Goal: Task Accomplishment & Management: Complete application form

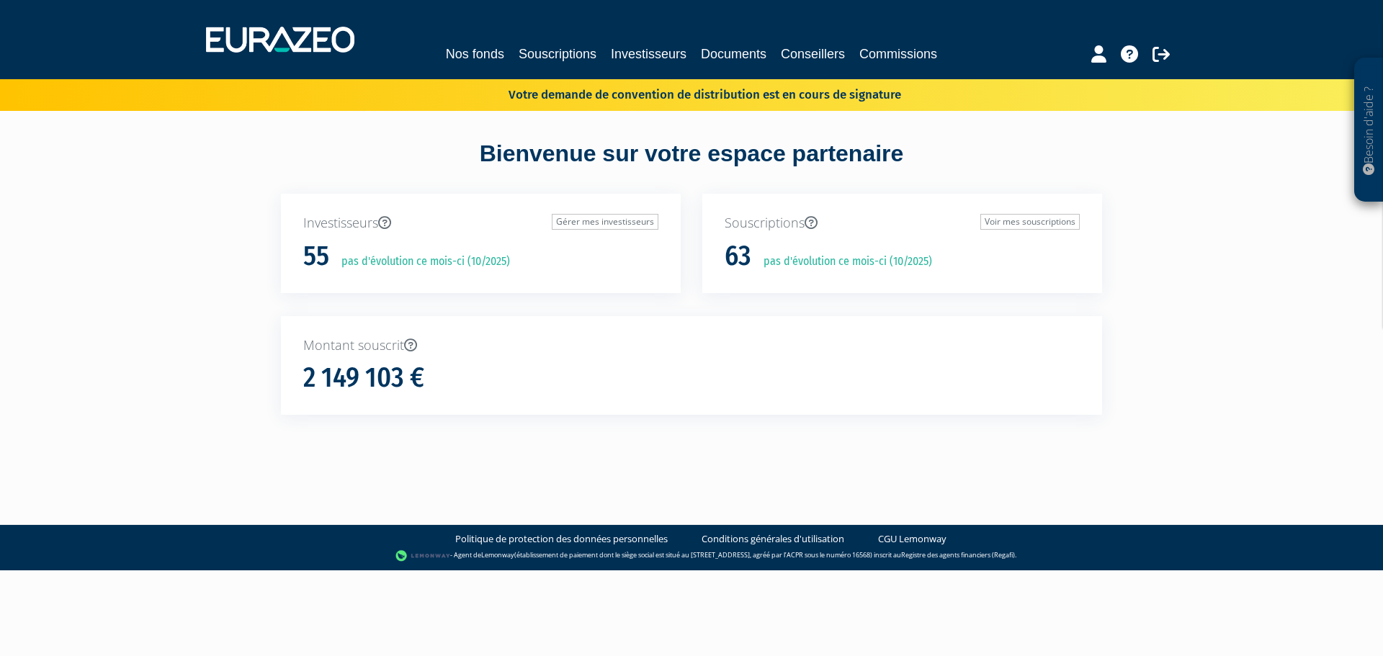
click at [1156, 372] on div "Besoin d'aide ? × J'ai besoin d'aide Si vous avez une question à propos du fonc…" at bounding box center [691, 233] width 1383 height 467
click at [631, 54] on link "Investisseurs" at bounding box center [649, 54] width 76 height 20
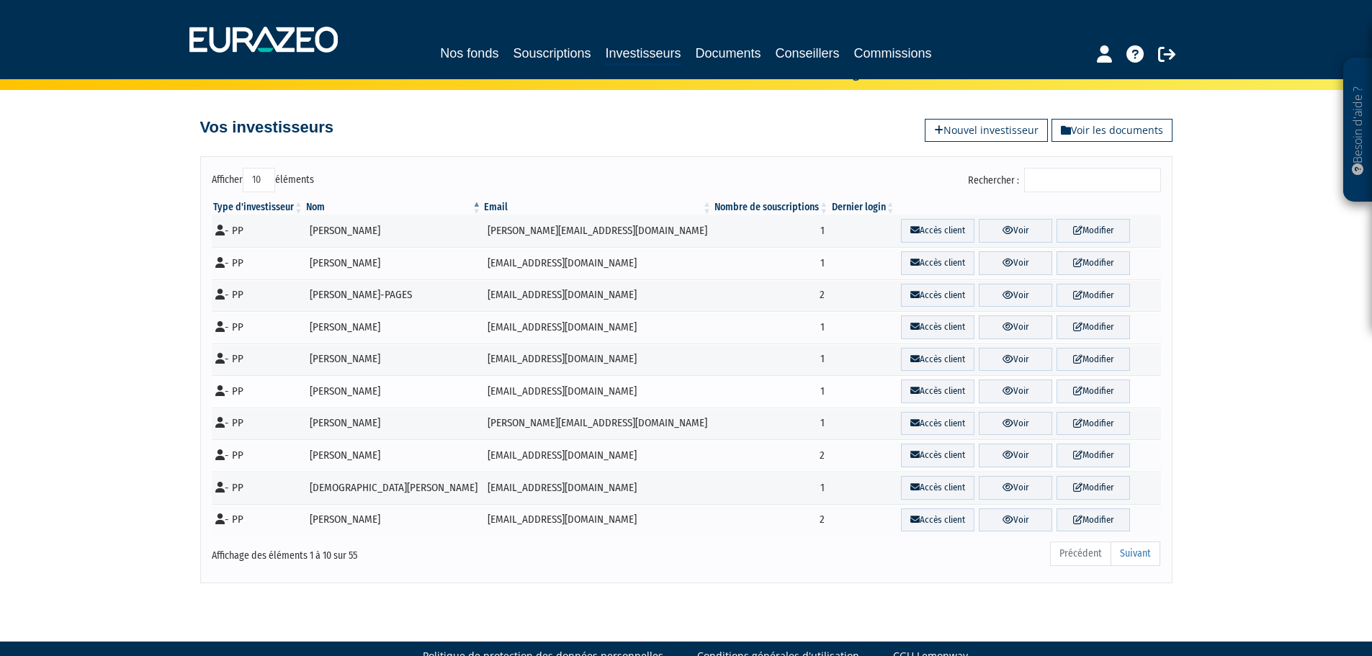
scroll to position [53, 0]
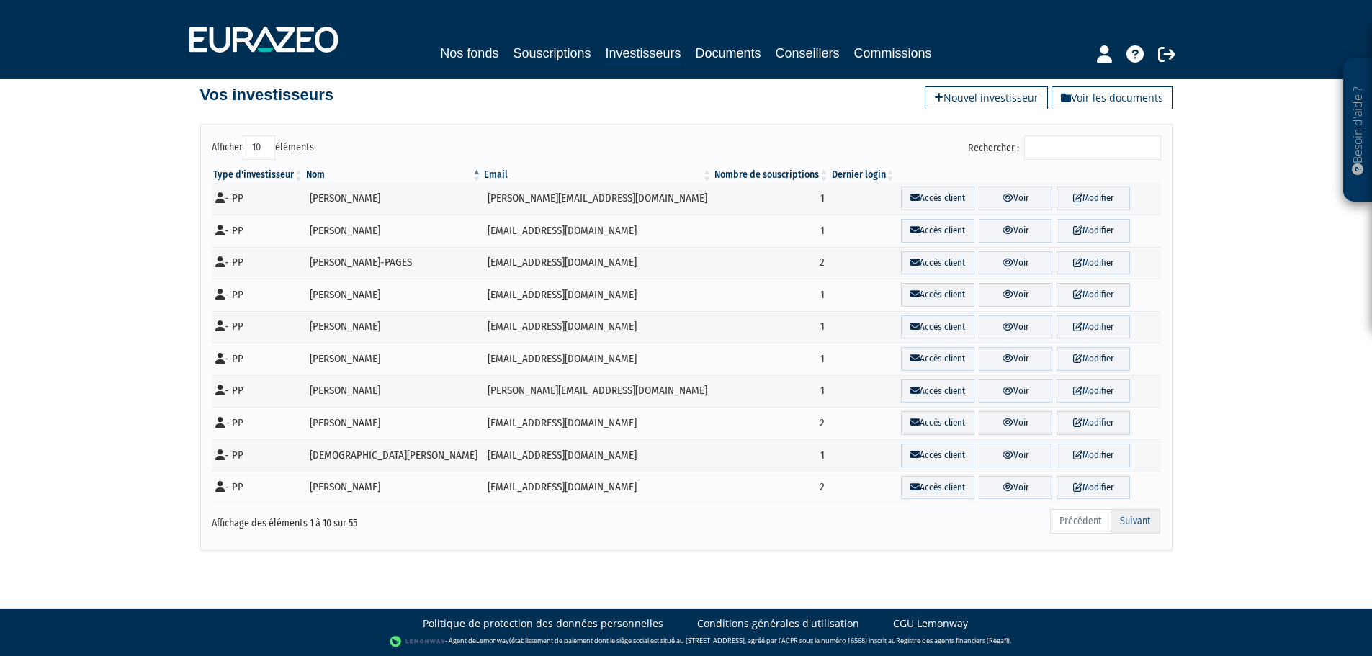
click at [1138, 517] on link "Suivant" at bounding box center [1136, 521] width 50 height 24
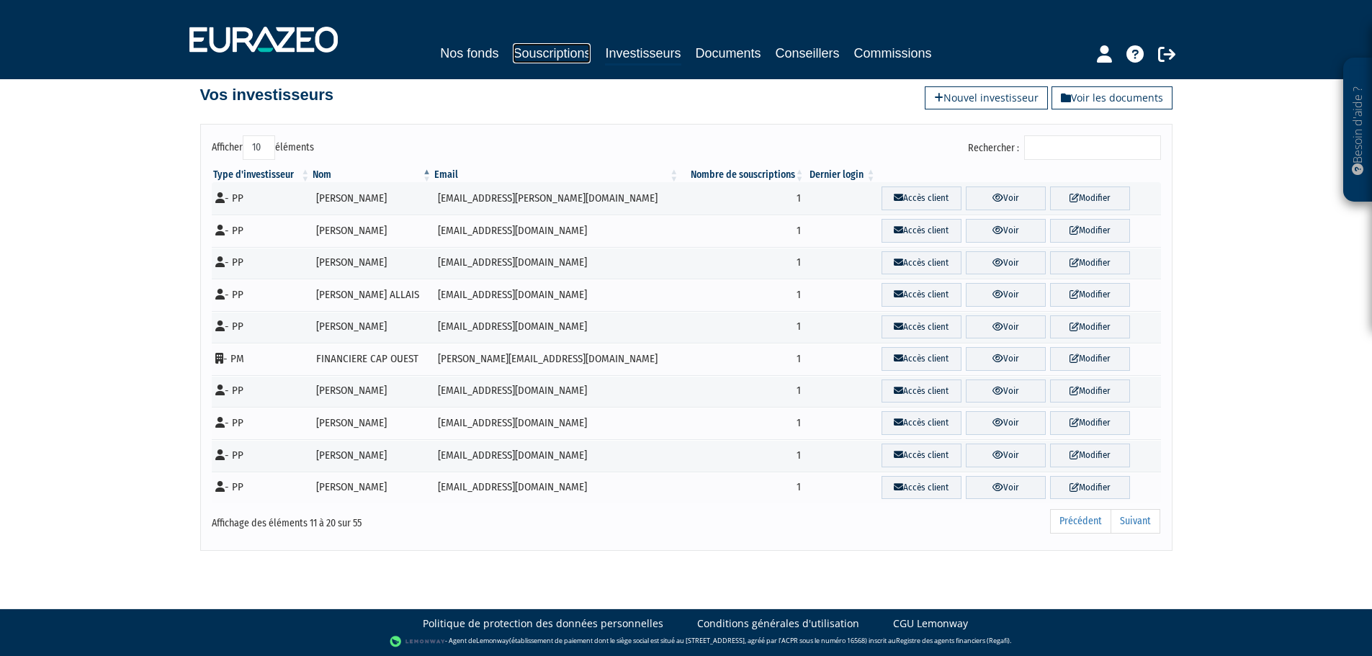
click at [559, 61] on link "Souscriptions" at bounding box center [552, 53] width 78 height 20
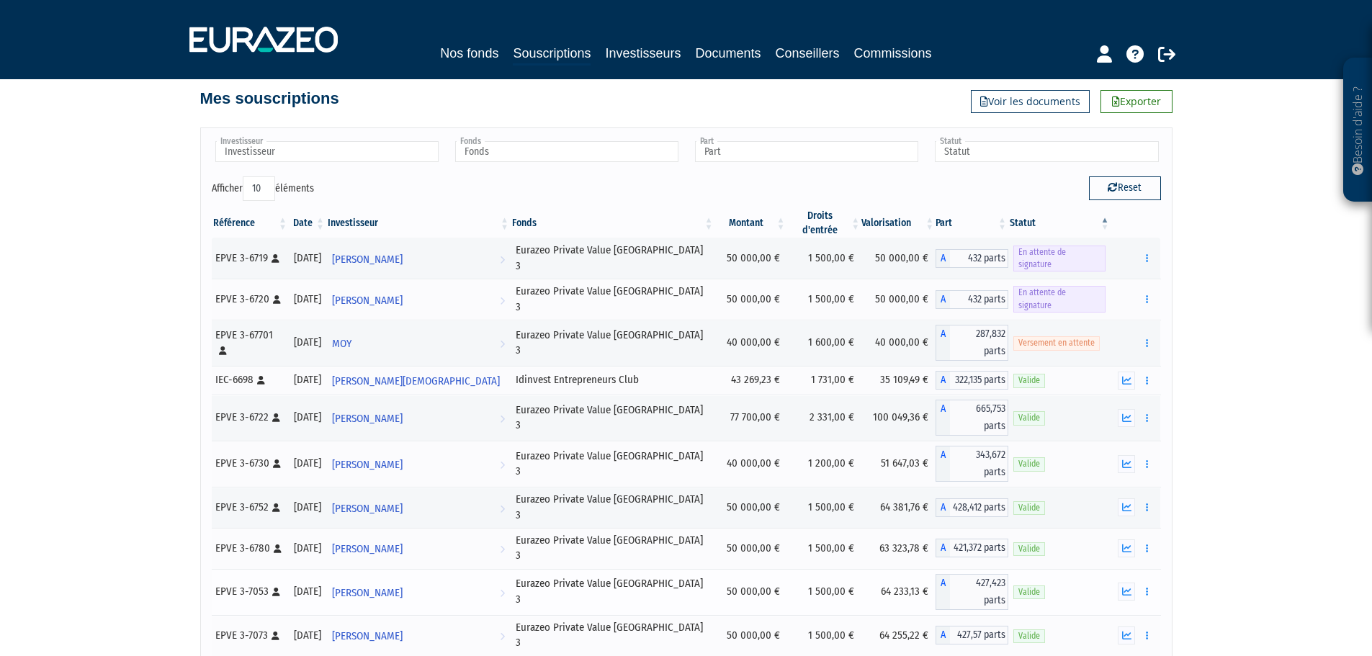
scroll to position [72, 0]
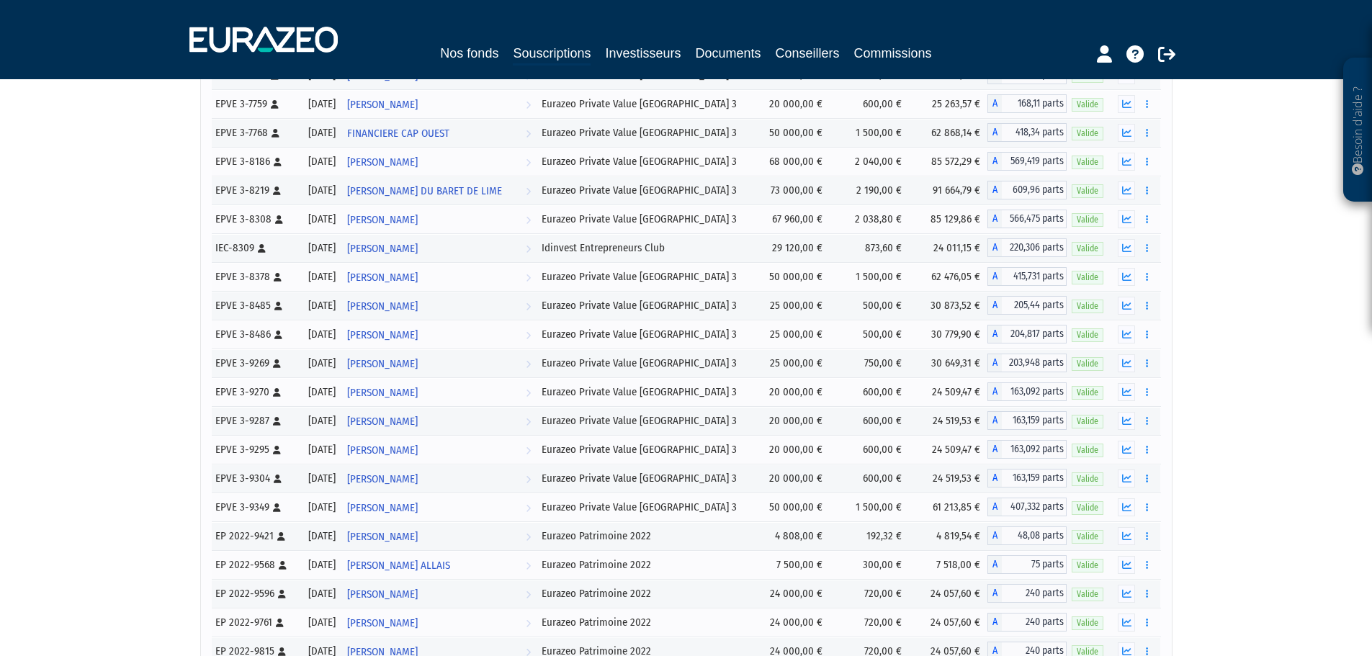
scroll to position [370, 0]
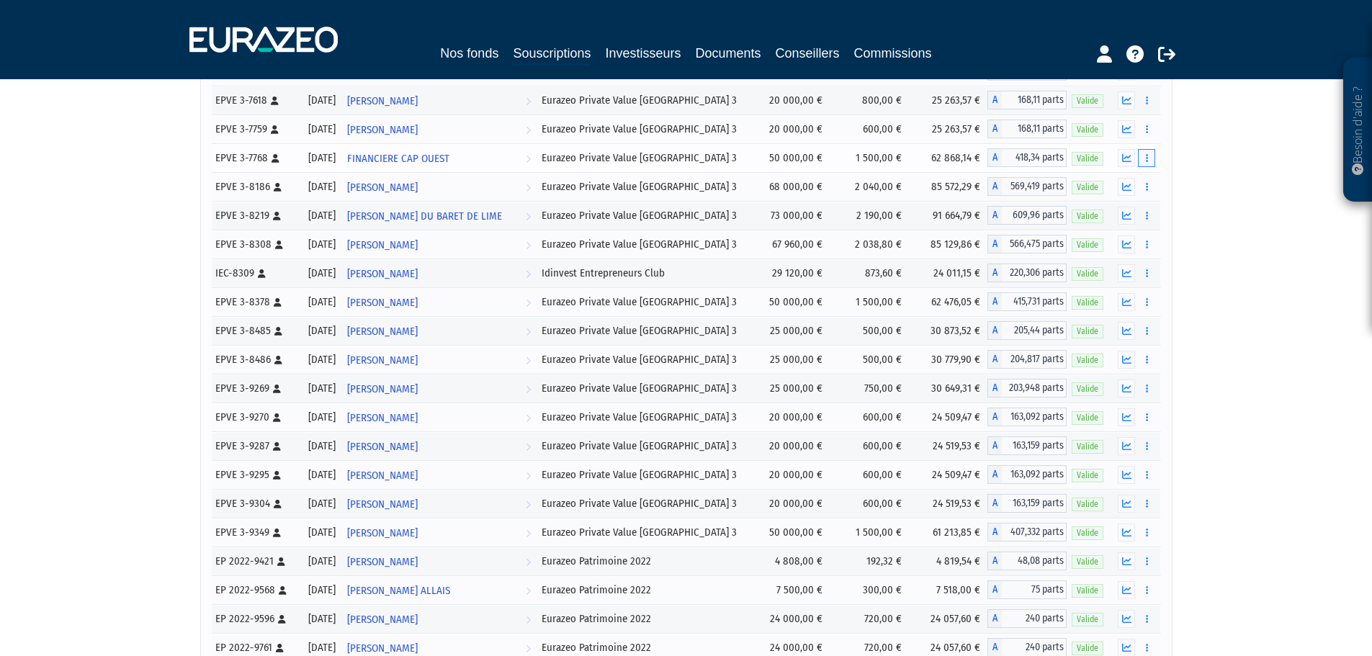
click at [1151, 160] on button "button" at bounding box center [1146, 158] width 17 height 18
click at [1124, 213] on link "Rachat libre" at bounding box center [1115, 212] width 72 height 24
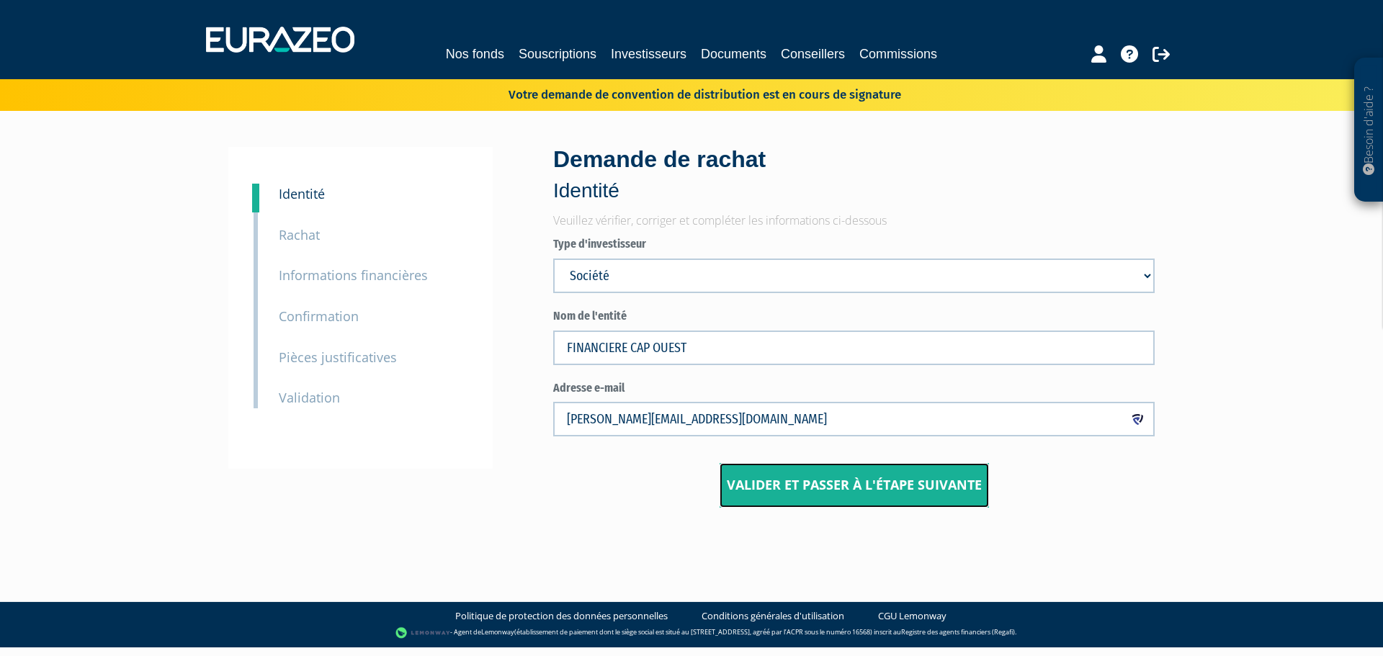
click at [845, 485] on button "Valider et passer à l'étape suivante" at bounding box center [854, 485] width 269 height 45
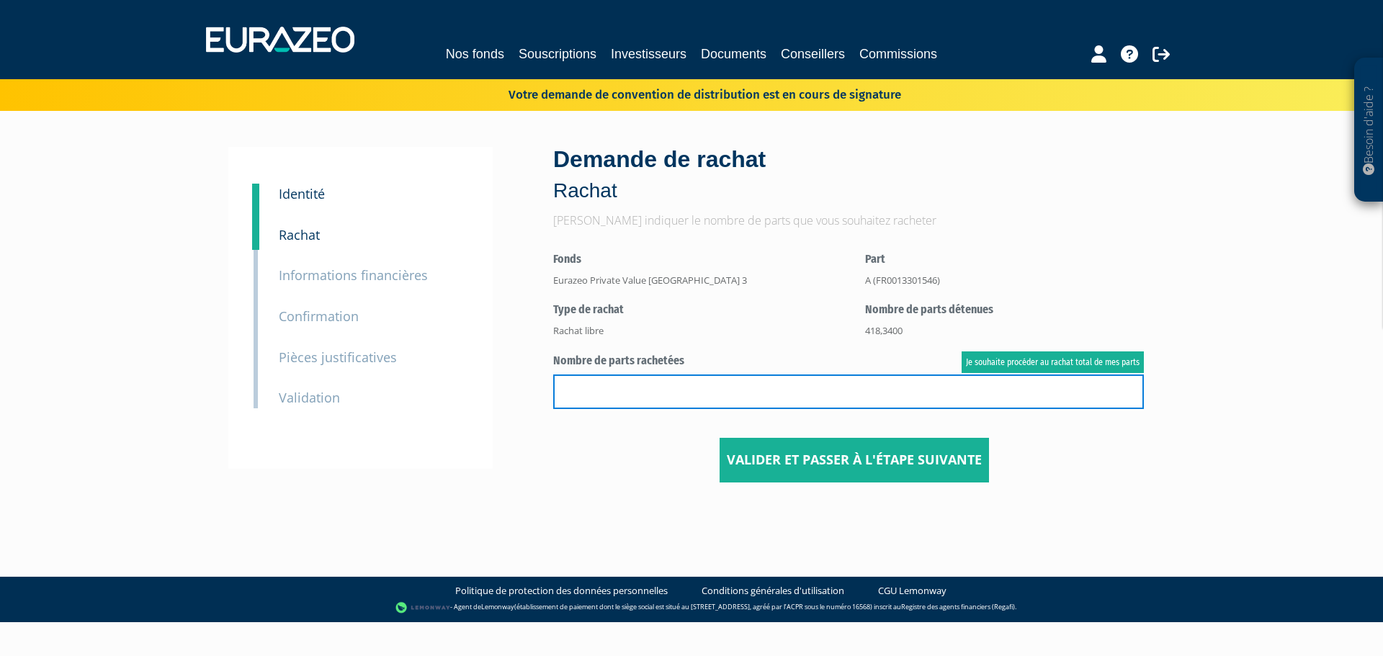
click at [632, 379] on input "text" at bounding box center [848, 392] width 591 height 35
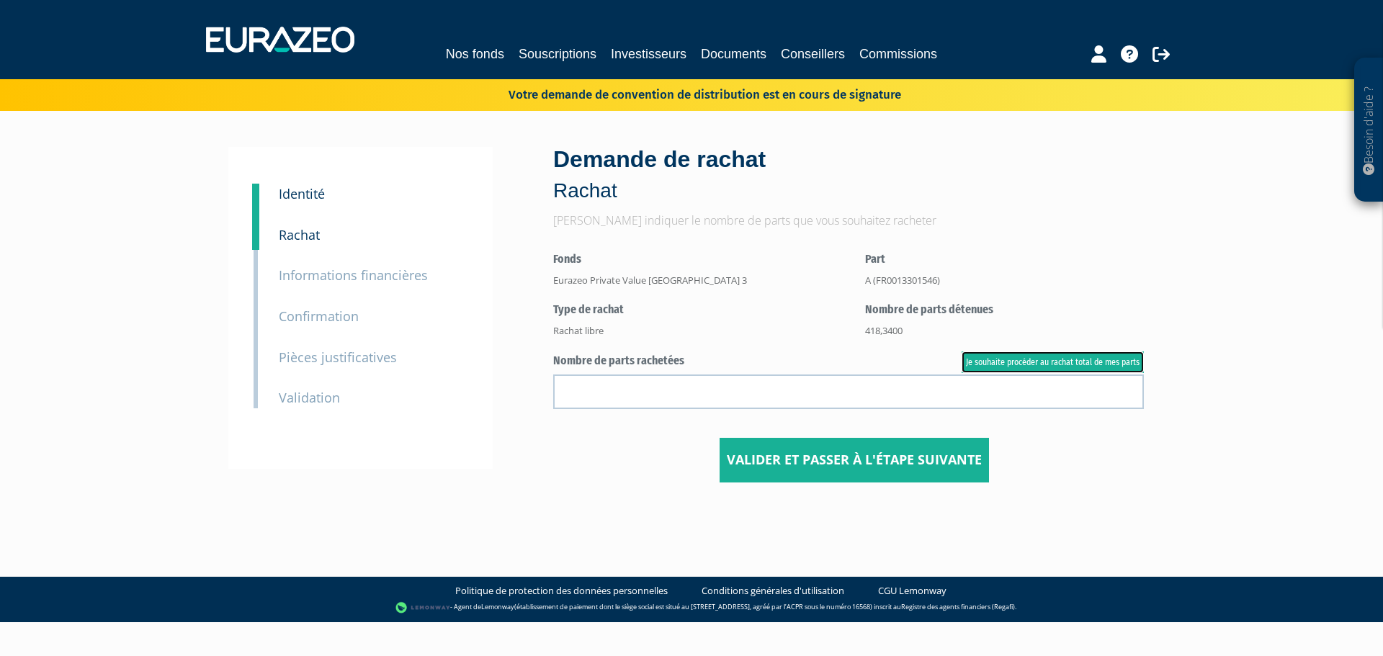
drag, startPoint x: 1030, startPoint y: 357, endPoint x: 1036, endPoint y: 365, distance: 9.8
click at [1030, 357] on link "Je souhaite procéder au rachat total de mes parts" at bounding box center [1053, 362] width 182 height 22
type input "418.340000"
click at [844, 456] on button "Valider et passer à l'étape suivante" at bounding box center [854, 460] width 269 height 45
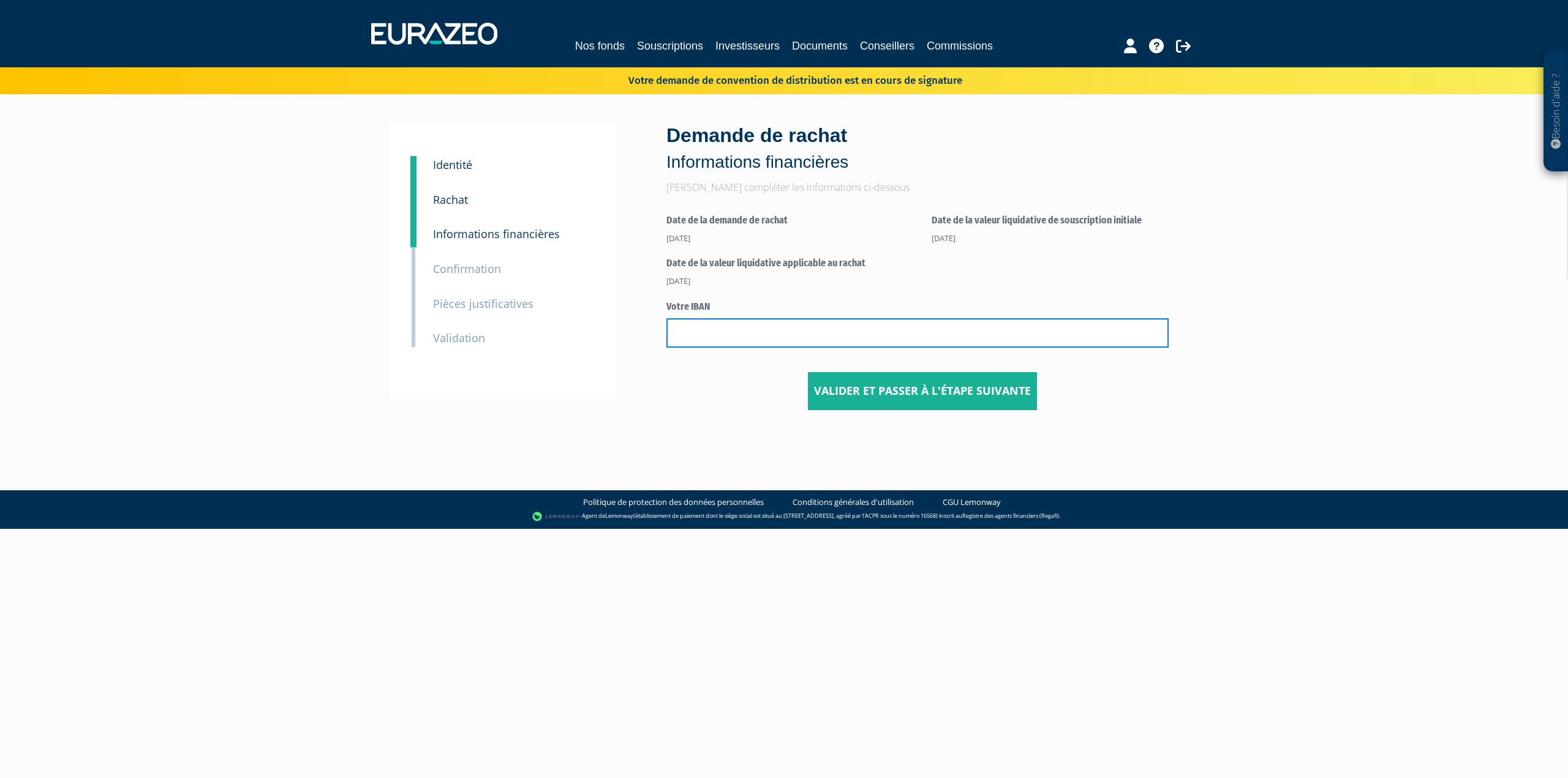
click at [713, 327] on input "text" at bounding box center [918, 333] width 503 height 30
paste input "[FINANCIAL_ID]"
type input "FR76 3000 3028 5600 0200 3820 939"
click at [656, 412] on div "1 Identité 2 Rachat 3 Informations financières 3 Confirmation 4 Pièces justific…" at bounding box center [784, 268] width 770 height 347
click at [895, 383] on button "Valider et passer à l'étape suivante" at bounding box center [922, 391] width 229 height 38
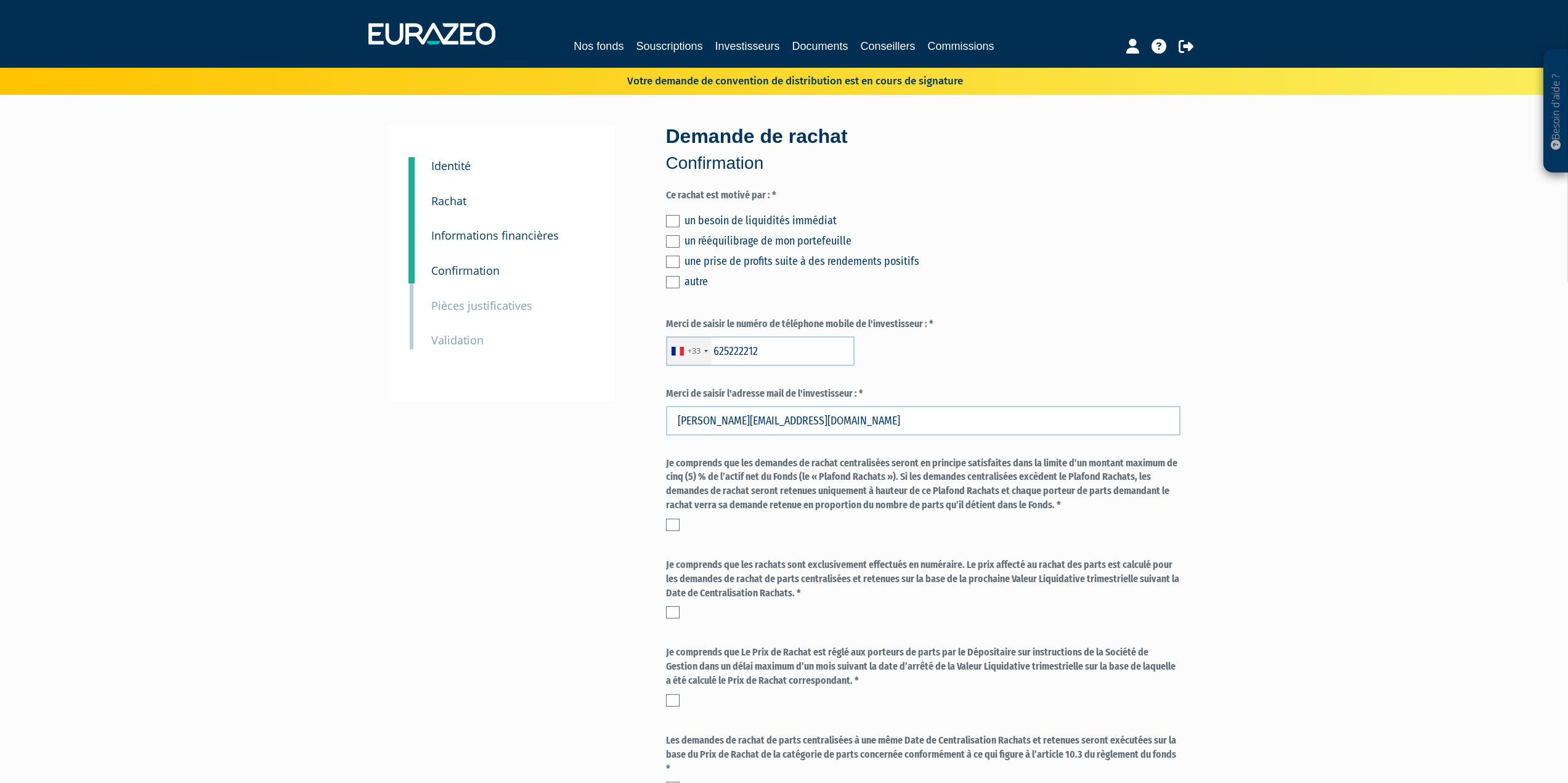
type input "6 25 22 22 12"
click at [672, 217] on label at bounding box center [673, 221] width 14 height 12
click at [0, 0] on input "checkbox" at bounding box center [0, 0] width 0 height 0
click at [672, 526] on label at bounding box center [673, 525] width 14 height 12
click at [0, 0] on input "checkbox" at bounding box center [0, 0] width 0 height 0
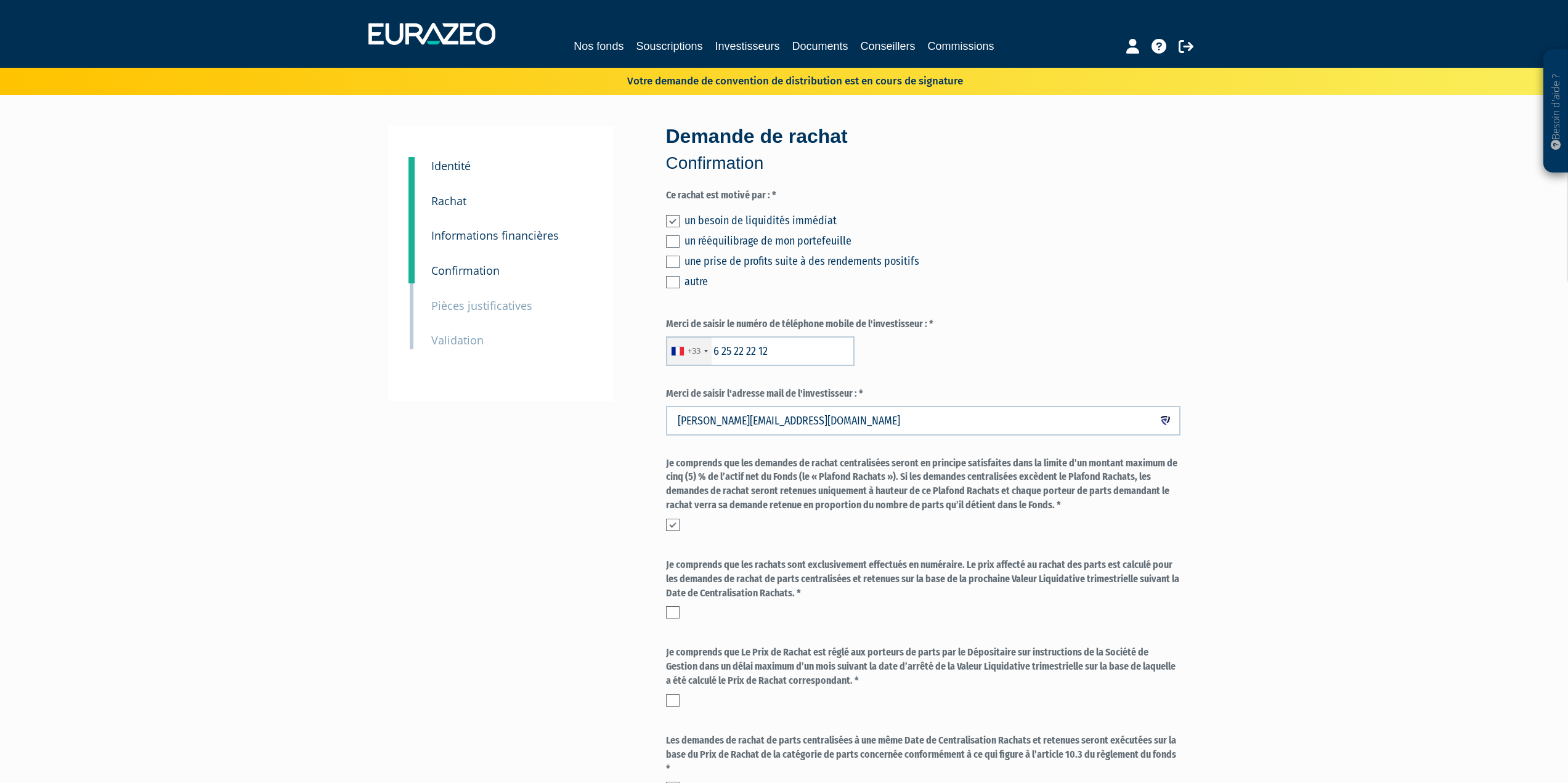
click at [672, 605] on div "Je comprends que les rachats sont exclusivement effectués en numéraire. Le prix…" at bounding box center [923, 589] width 514 height 61
click at [674, 611] on label at bounding box center [673, 613] width 14 height 12
click at [0, 0] on input "checkbox" at bounding box center [0, 0] width 0 height 0
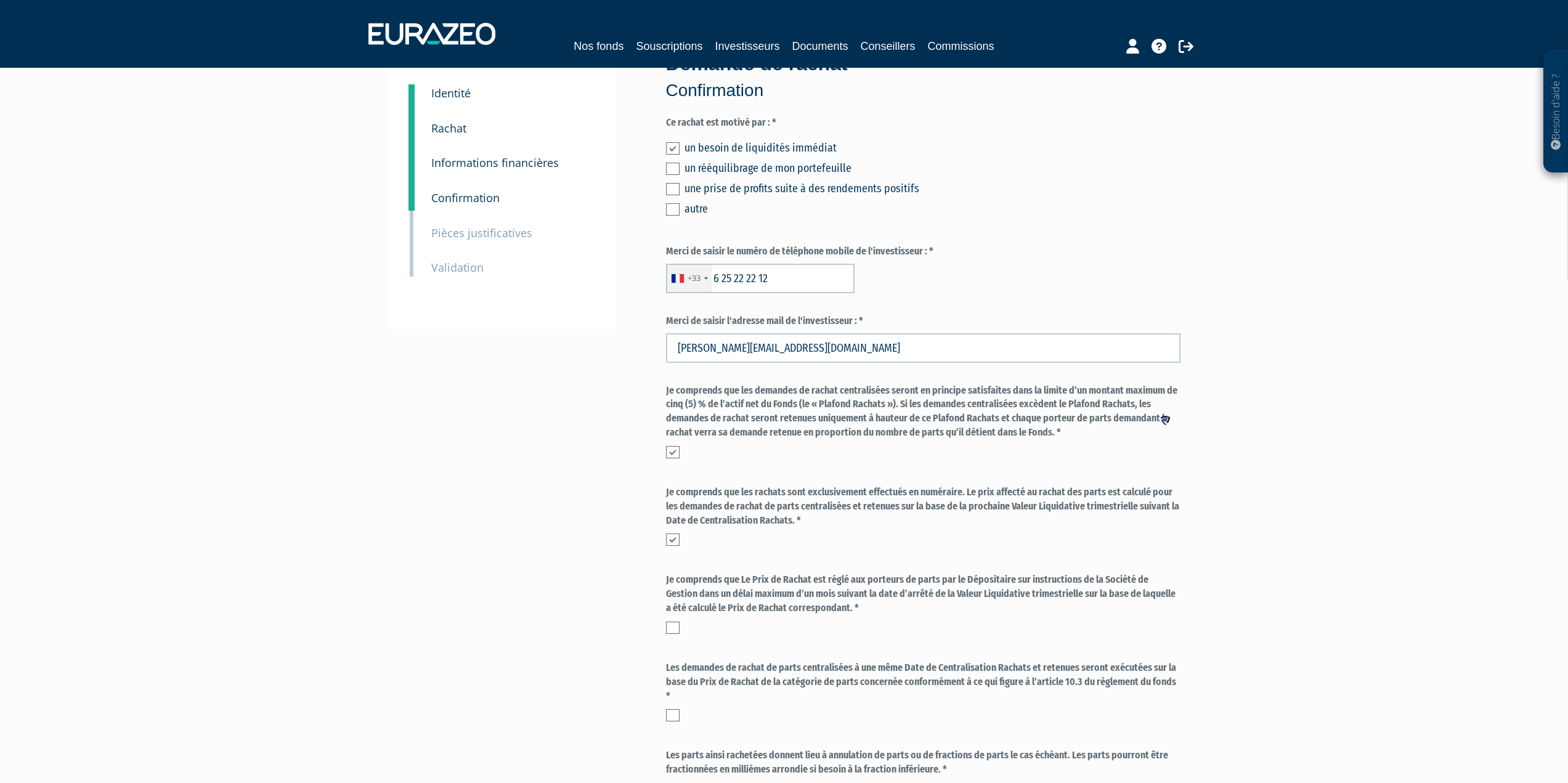
scroll to position [272, 0]
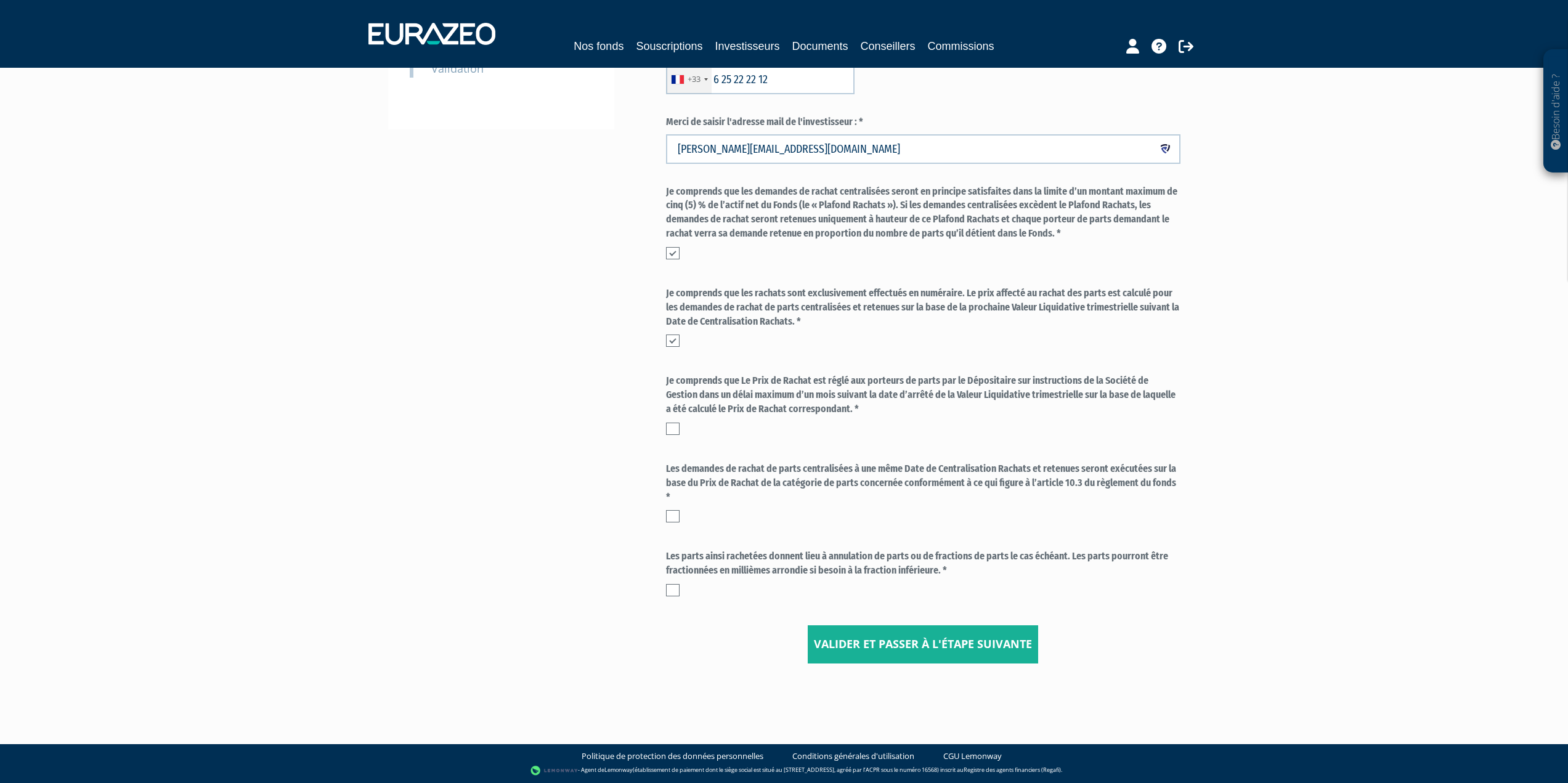
click at [673, 430] on label at bounding box center [673, 429] width 14 height 12
click at [0, 0] on input "checkbox" at bounding box center [0, 0] width 0 height 0
drag, startPoint x: 673, startPoint y: 513, endPoint x: 671, endPoint y: 563, distance: 50.0
click at [673, 516] on label at bounding box center [673, 516] width 14 height 12
click at [0, 0] on input "checkbox" at bounding box center [0, 0] width 0 height 0
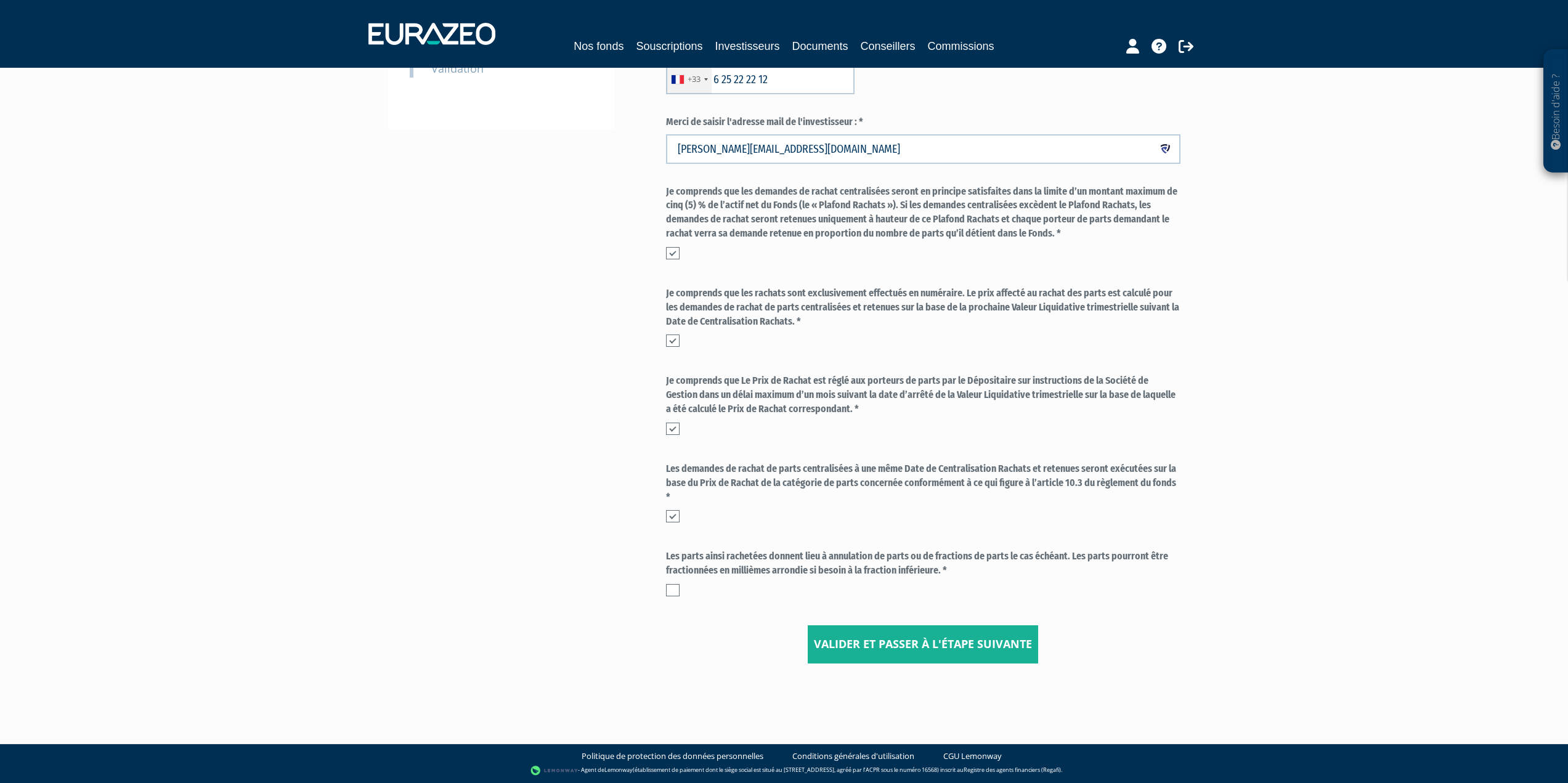
drag, startPoint x: 675, startPoint y: 587, endPoint x: 721, endPoint y: 597, distance: 47.1
click at [675, 588] on label at bounding box center [673, 590] width 14 height 12
click at [0, 0] on input "checkbox" at bounding box center [0, 0] width 0 height 0
click at [904, 643] on button "Valider et passer à l'étape suivante" at bounding box center [922, 644] width 230 height 39
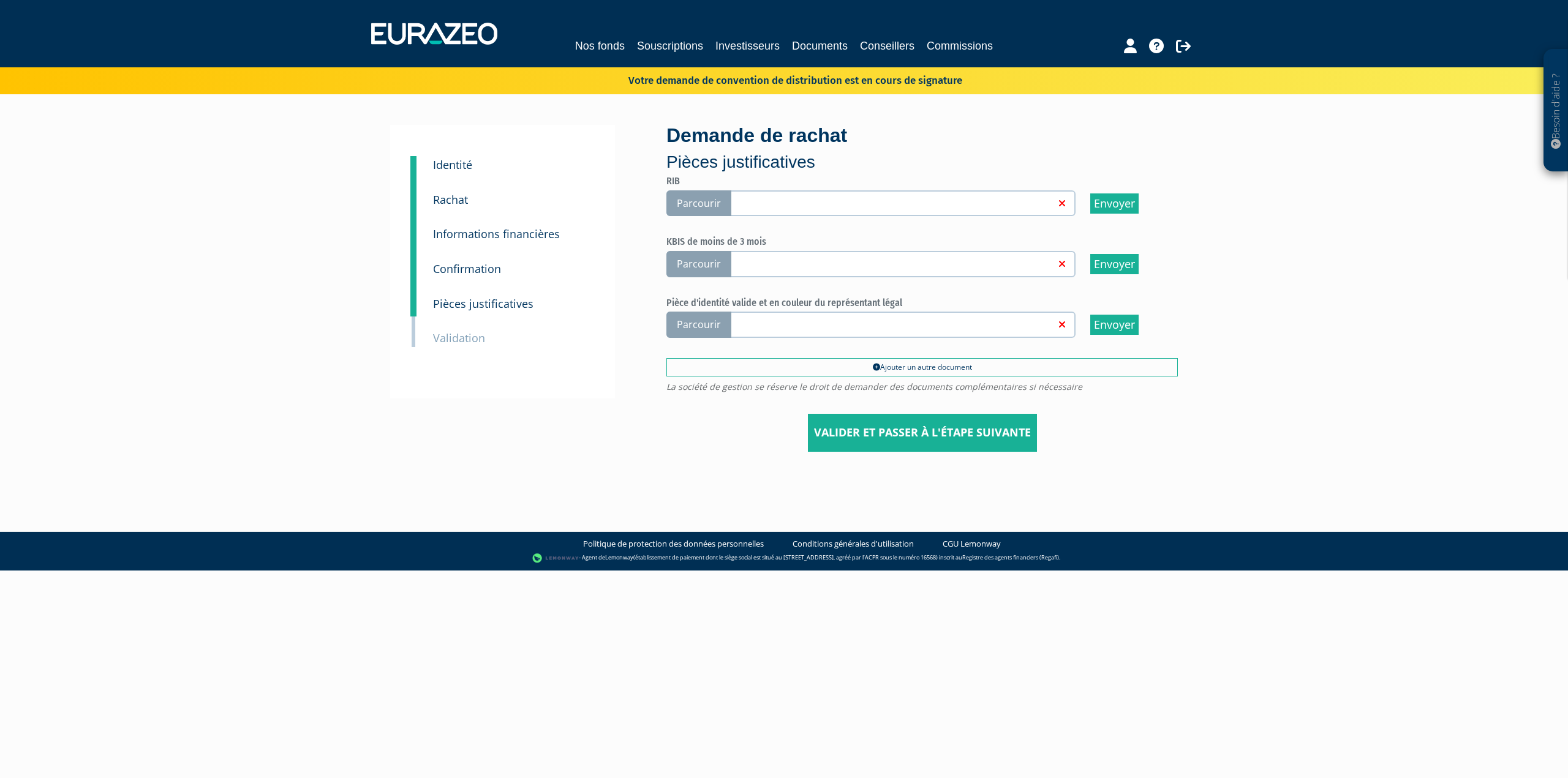
click at [708, 201] on span "Parcourir" at bounding box center [699, 203] width 65 height 26
click at [0, 0] on input "Parcourir" at bounding box center [0, 0] width 0 height 0
click at [682, 262] on span "Parcourir" at bounding box center [699, 264] width 65 height 26
click at [0, 0] on input "Parcourir" at bounding box center [0, 0] width 0 height 0
click at [696, 316] on span "Parcourir" at bounding box center [699, 325] width 65 height 26
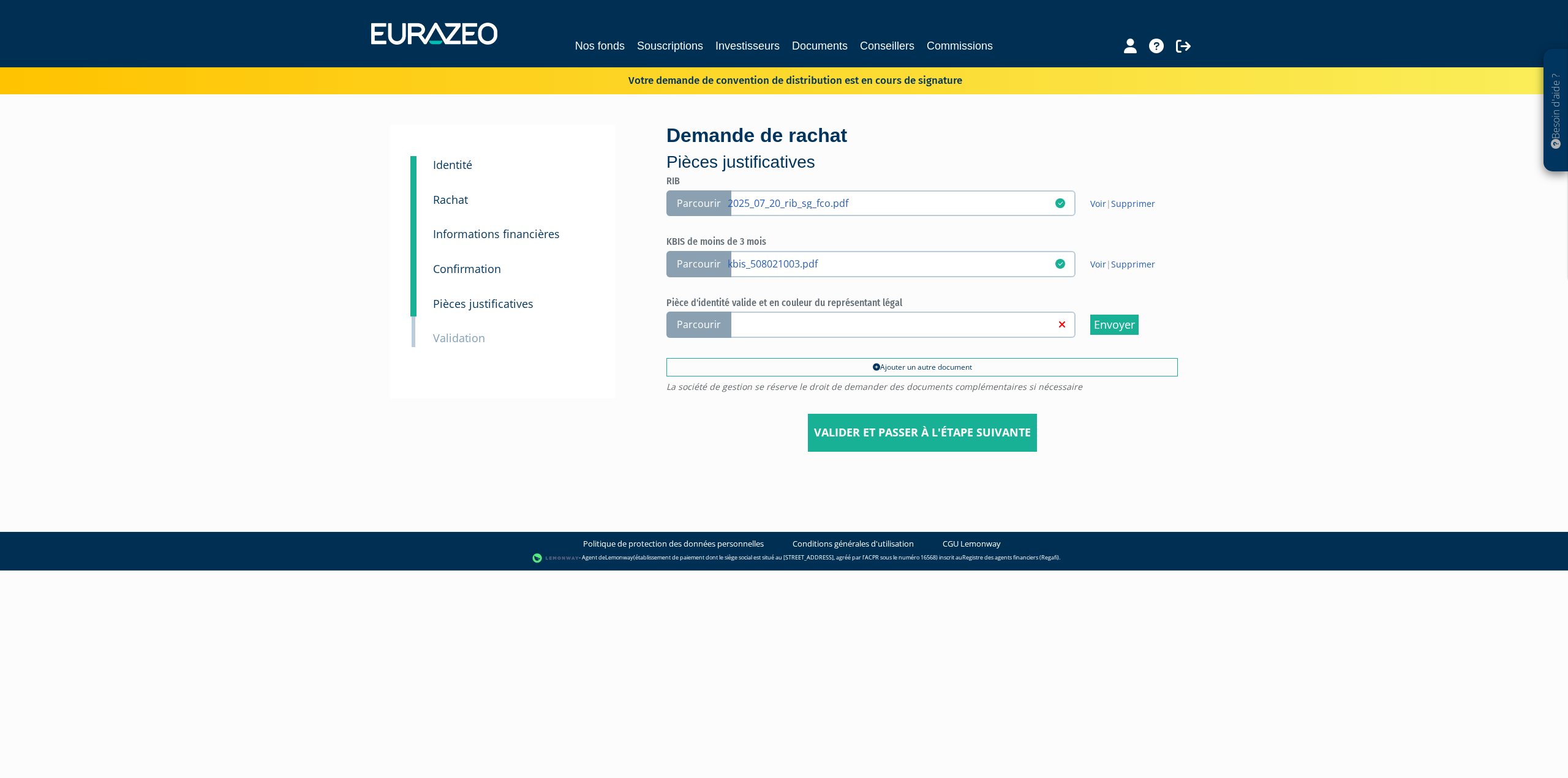
click at [0, 0] on input "Parcourir" at bounding box center [0, 0] width 0 height 0
click at [892, 434] on input "Valider et passer à l'étape suivante" at bounding box center [922, 433] width 229 height 38
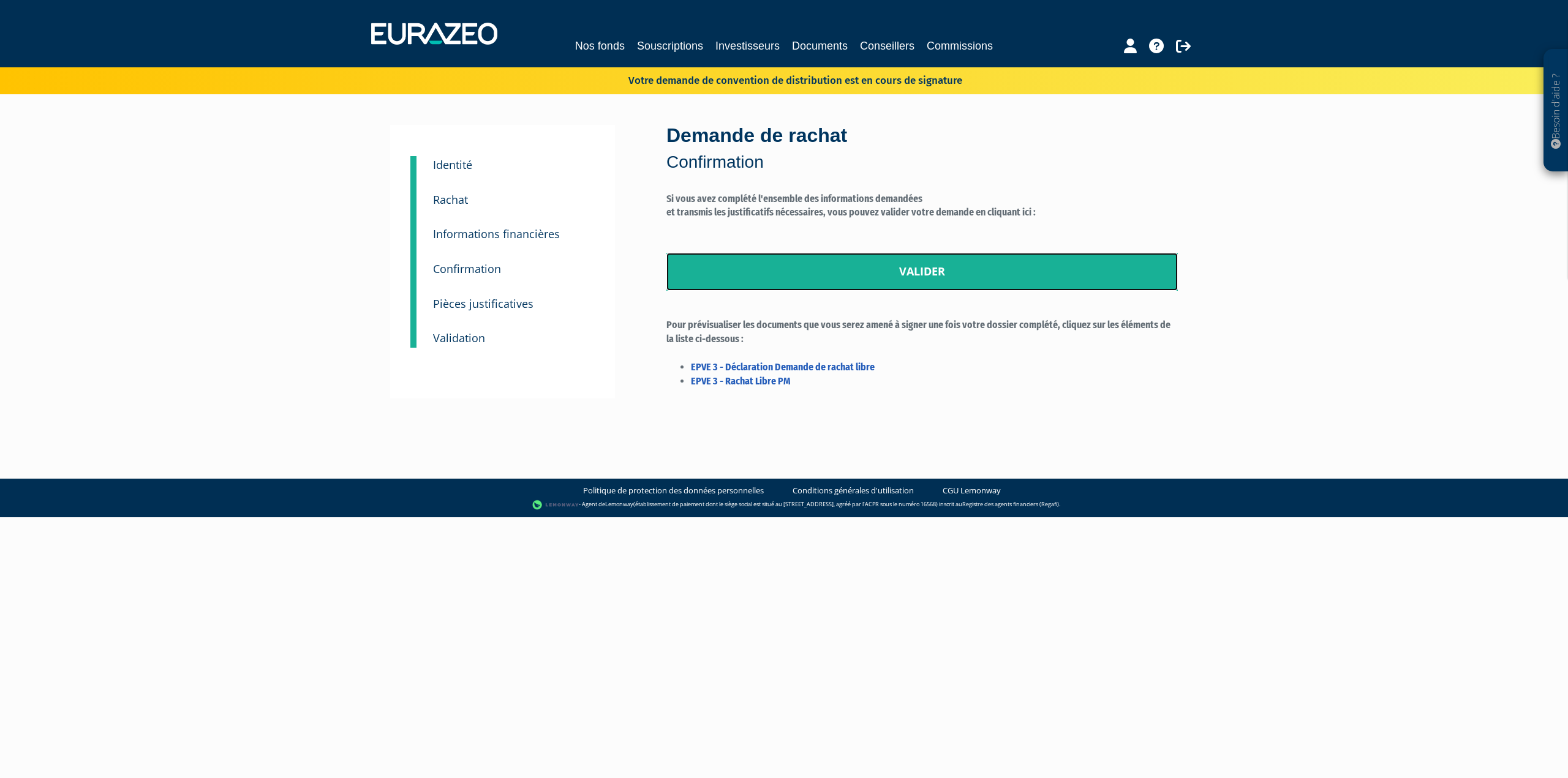
click at [918, 277] on link "Valider" at bounding box center [922, 271] width 511 height 38
